Goal: Register for event/course: Register for event/course

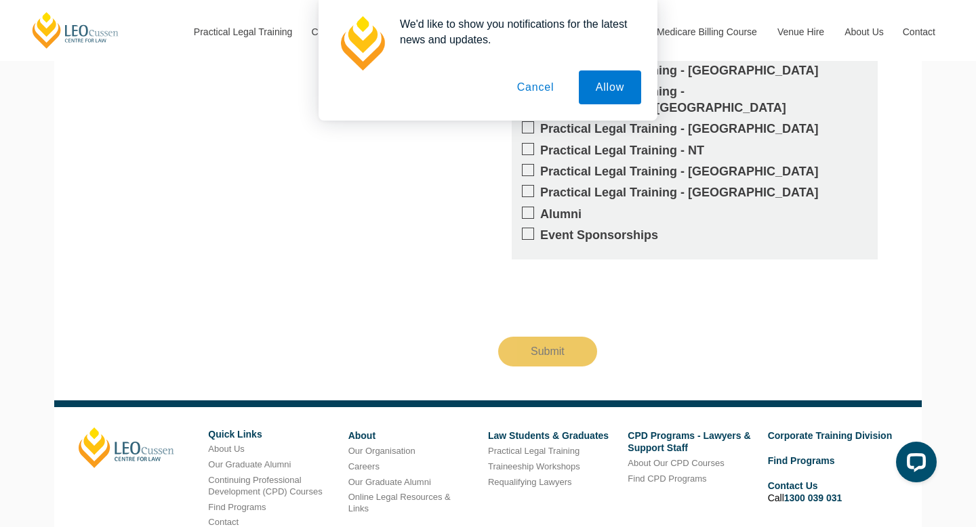
click at [532, 87] on button "Cancel" at bounding box center [535, 88] width 71 height 34
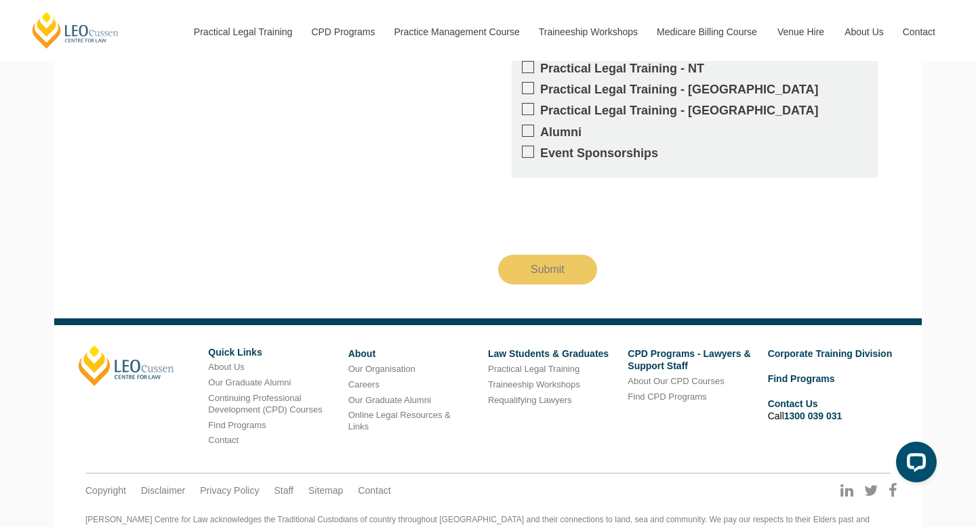
scroll to position [1632, 0]
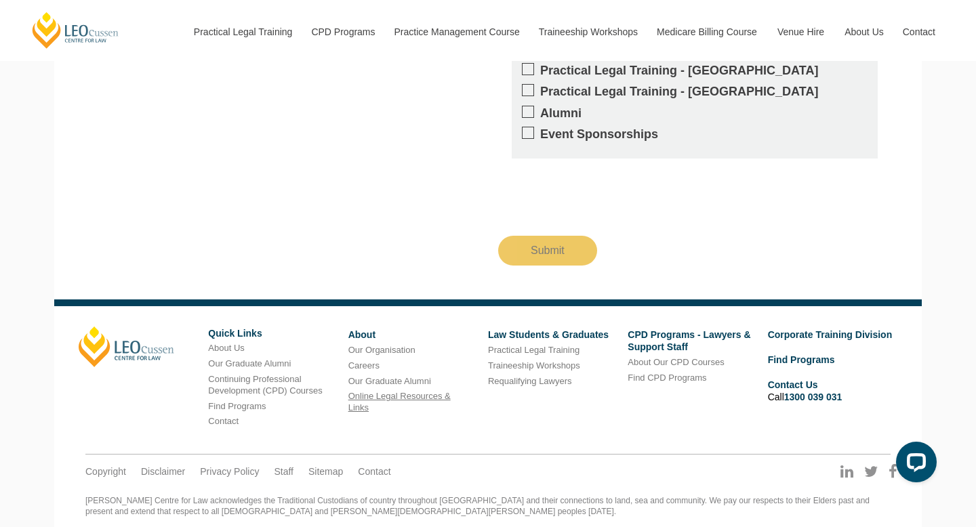
click at [448, 391] on link "Online Legal Resources & Links" at bounding box center [399, 402] width 102 height 22
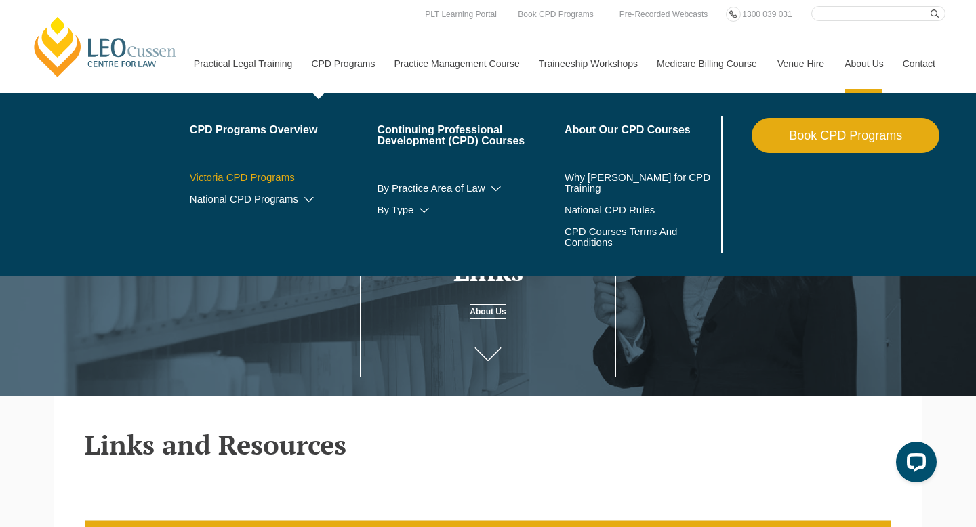
click at [263, 174] on link "Victoria CPD Programs" at bounding box center [284, 177] width 188 height 11
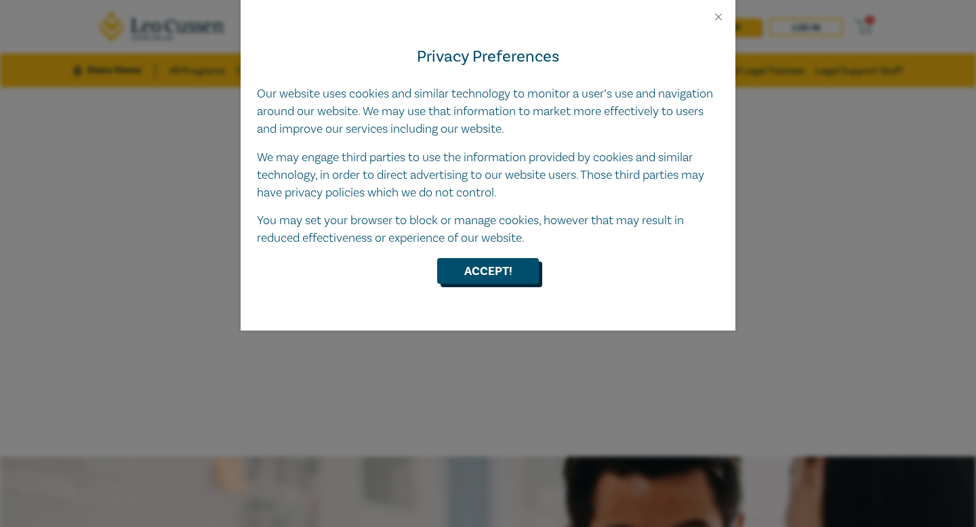
click at [490, 278] on button "Accept!" at bounding box center [488, 271] width 102 height 26
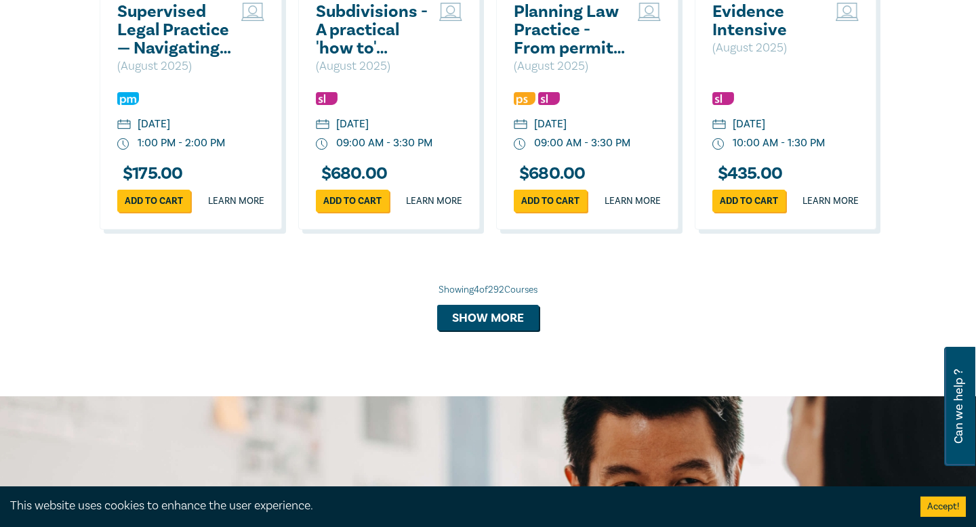
scroll to position [1306, 0]
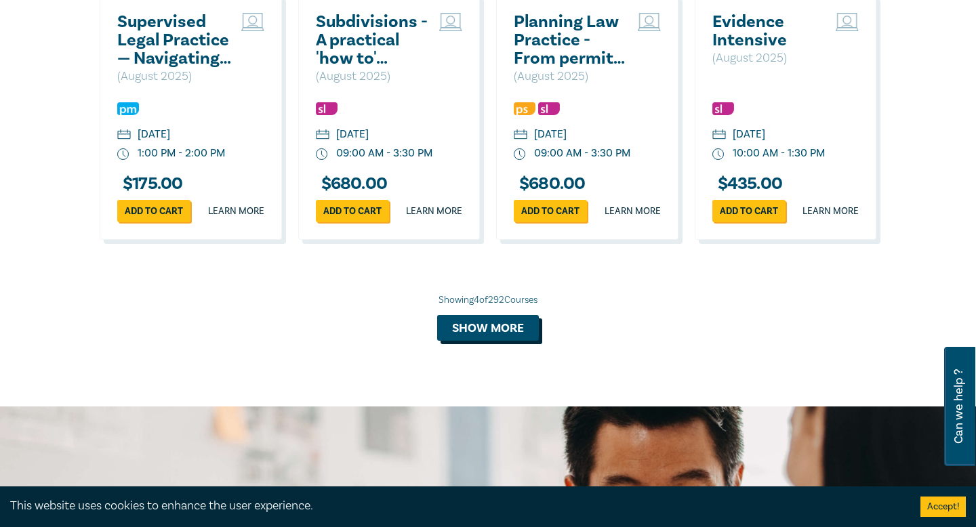
click at [521, 339] on button "Show more" at bounding box center [488, 328] width 102 height 26
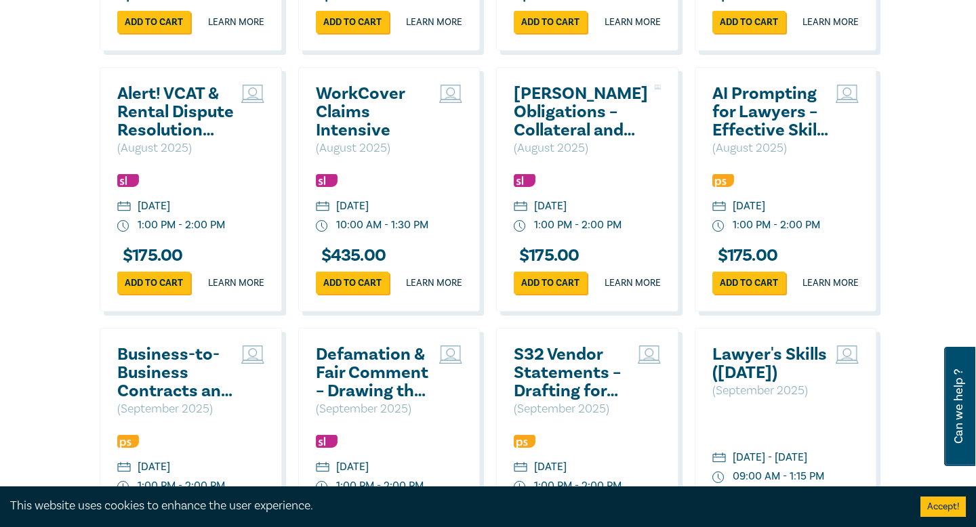
scroll to position [1760, 0]
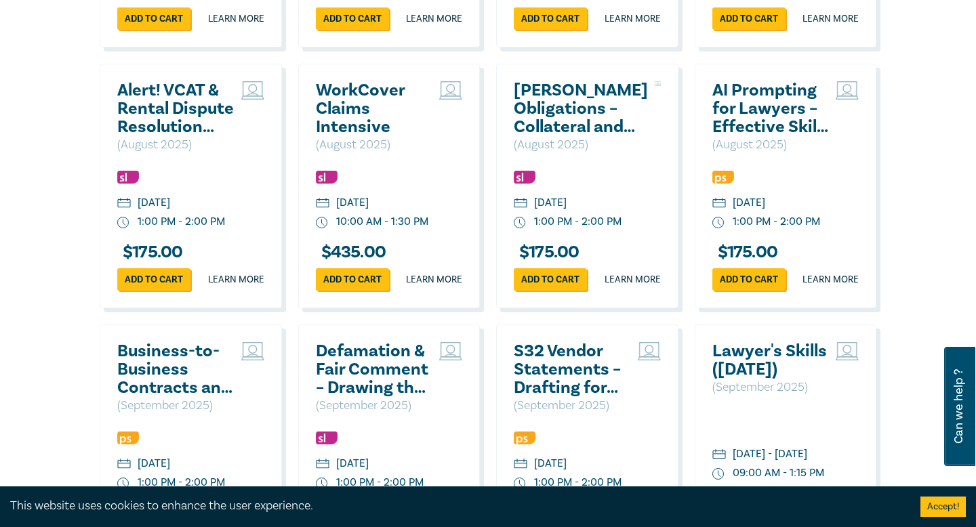
click at [765, 123] on h2 "AI Prompting for Lawyers – Effective Skills for Legal Practice" at bounding box center [771, 108] width 117 height 55
